Goal: Information Seeking & Learning: Learn about a topic

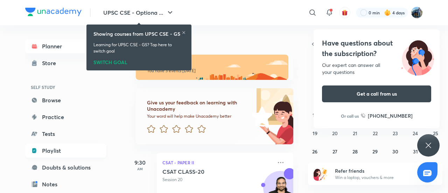
click at [54, 154] on link "Playlist" at bounding box center [65, 150] width 81 height 14
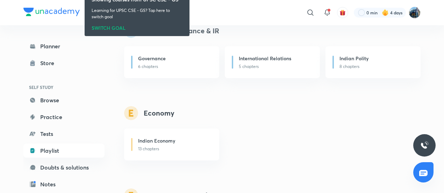
scroll to position [675, 0]
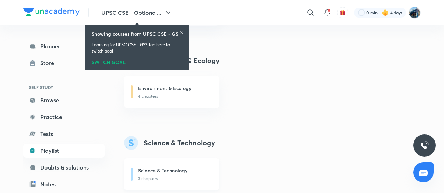
click at [180, 175] on div "Science & Technology" at bounding box center [174, 171] width 73 height 9
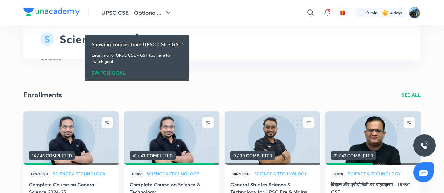
scroll to position [1282, 0]
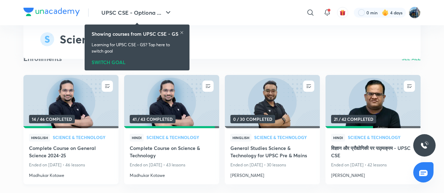
click at [82, 84] on img at bounding box center [70, 101] width 97 height 54
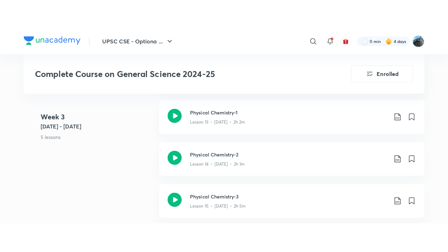
scroll to position [963, 0]
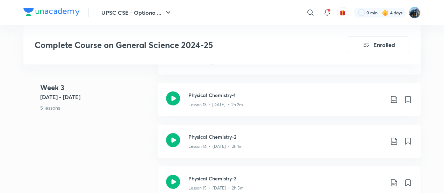
click at [272, 179] on h3 "Physical Chemistry-3" at bounding box center [287, 178] width 196 height 7
